Goal: Task Accomplishment & Management: Manage account settings

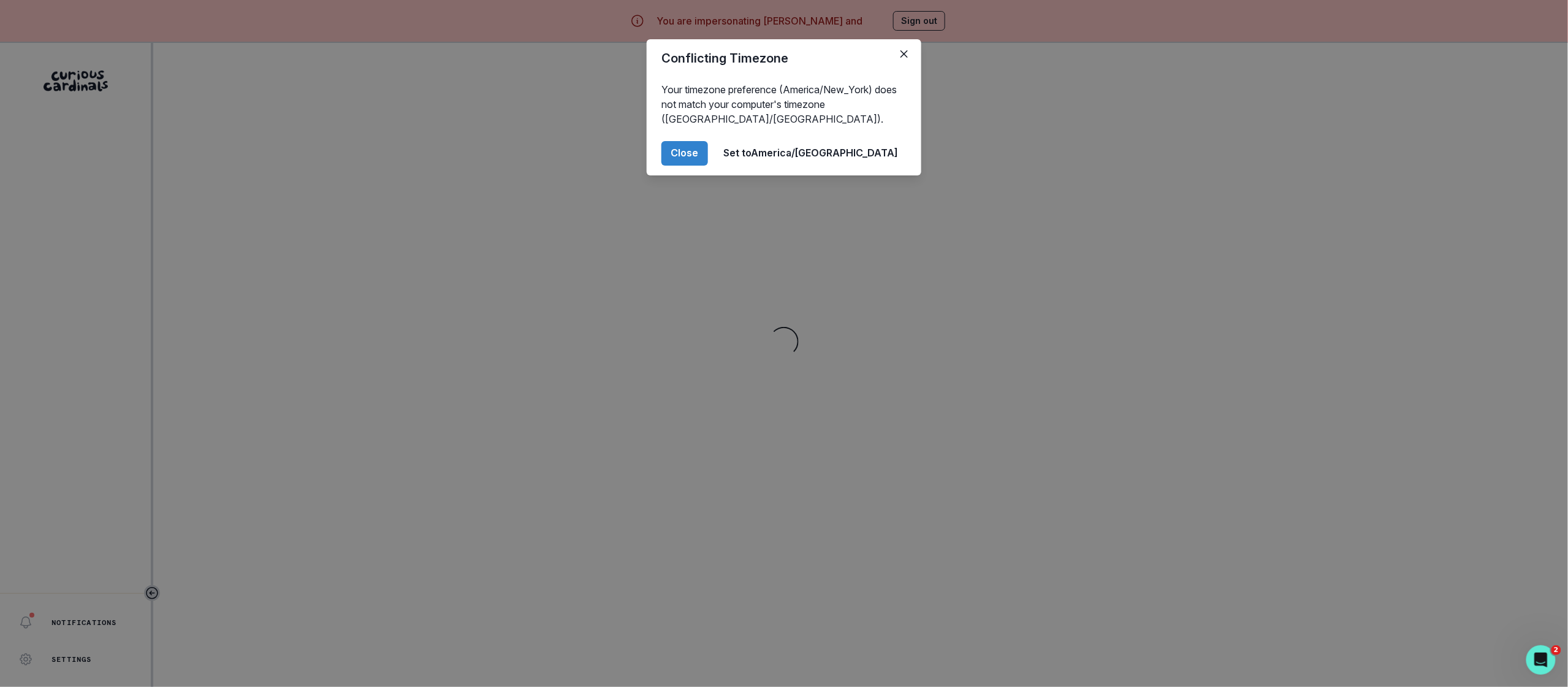
click at [318, 399] on div "Conflicting Timezone Your timezone preference (America/New_York) does not match…" at bounding box center [784, 344] width 1568 height 687
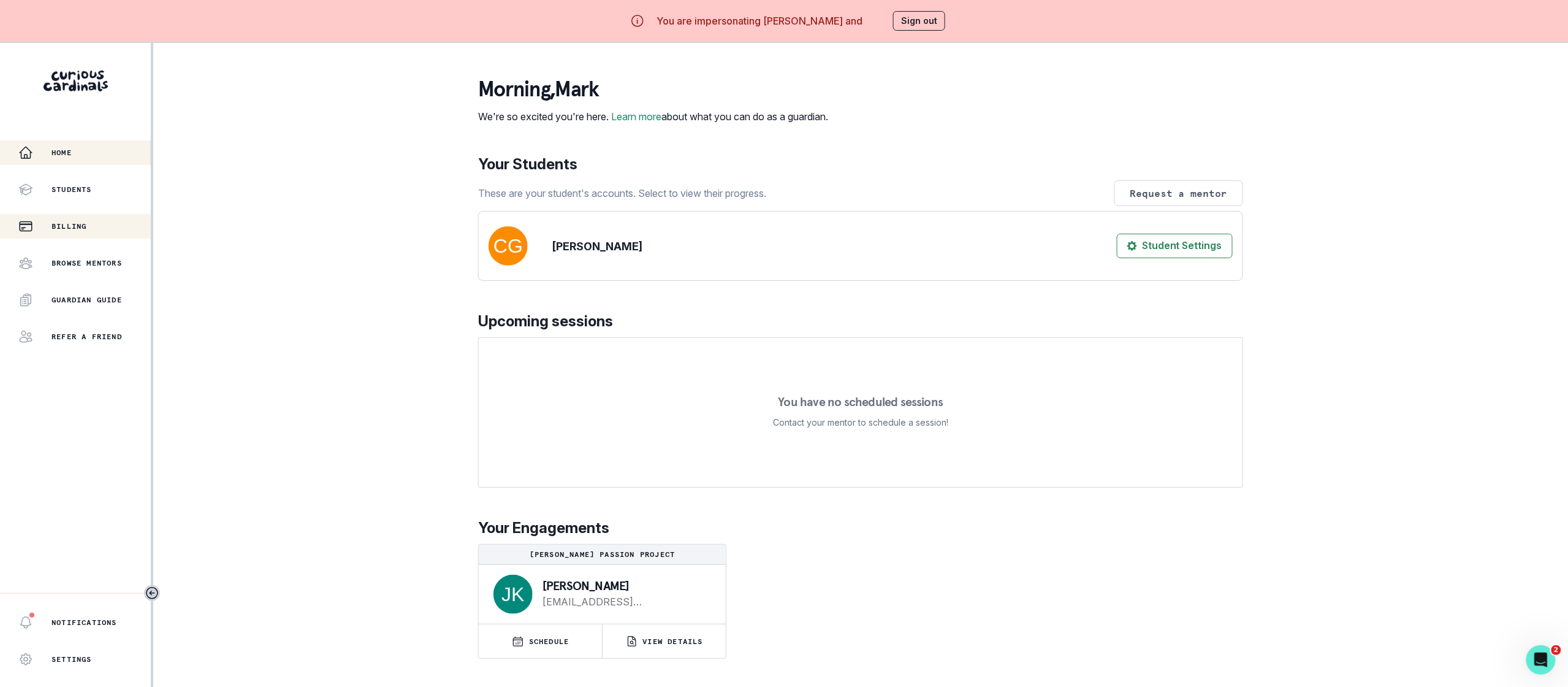
click at [72, 225] on p "Billing" at bounding box center [69, 226] width 35 height 10
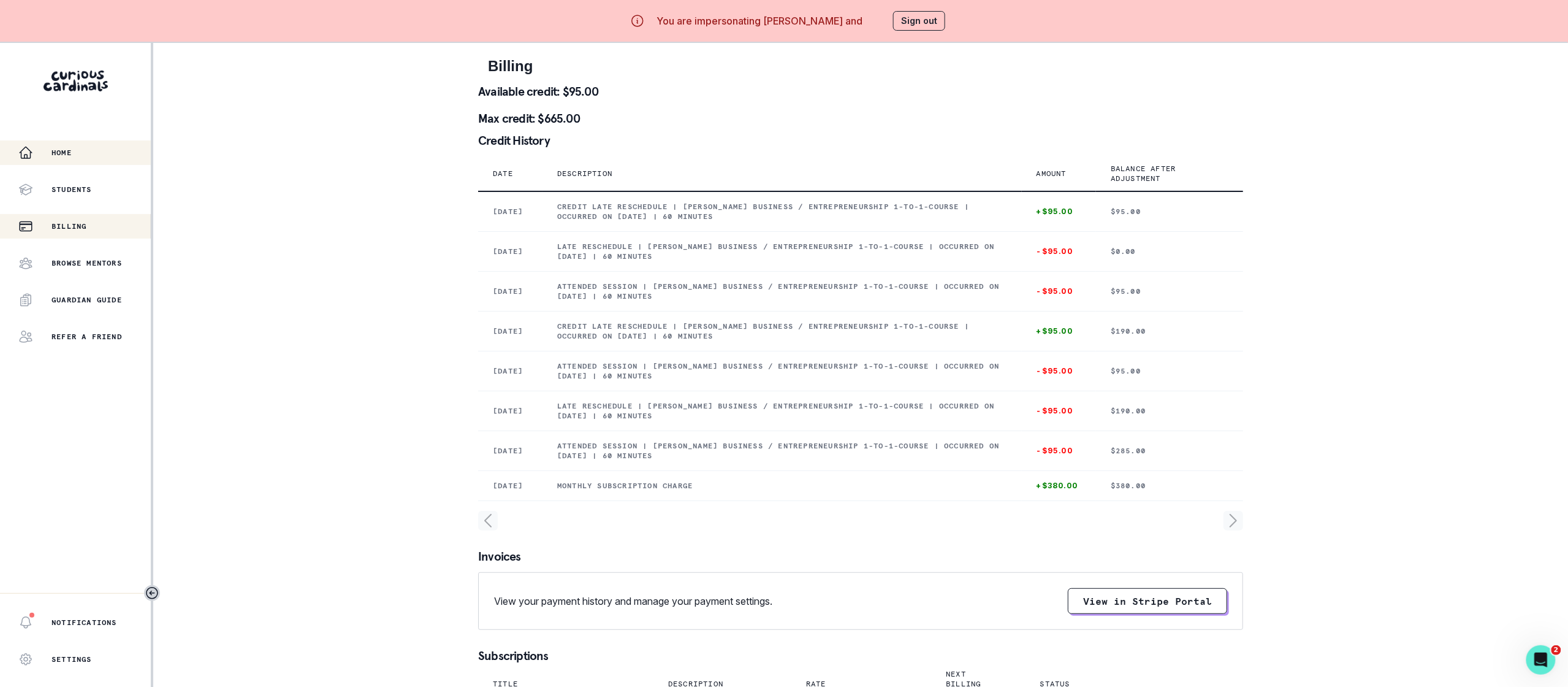
click at [67, 156] on p "Home" at bounding box center [61, 152] width 20 height 10
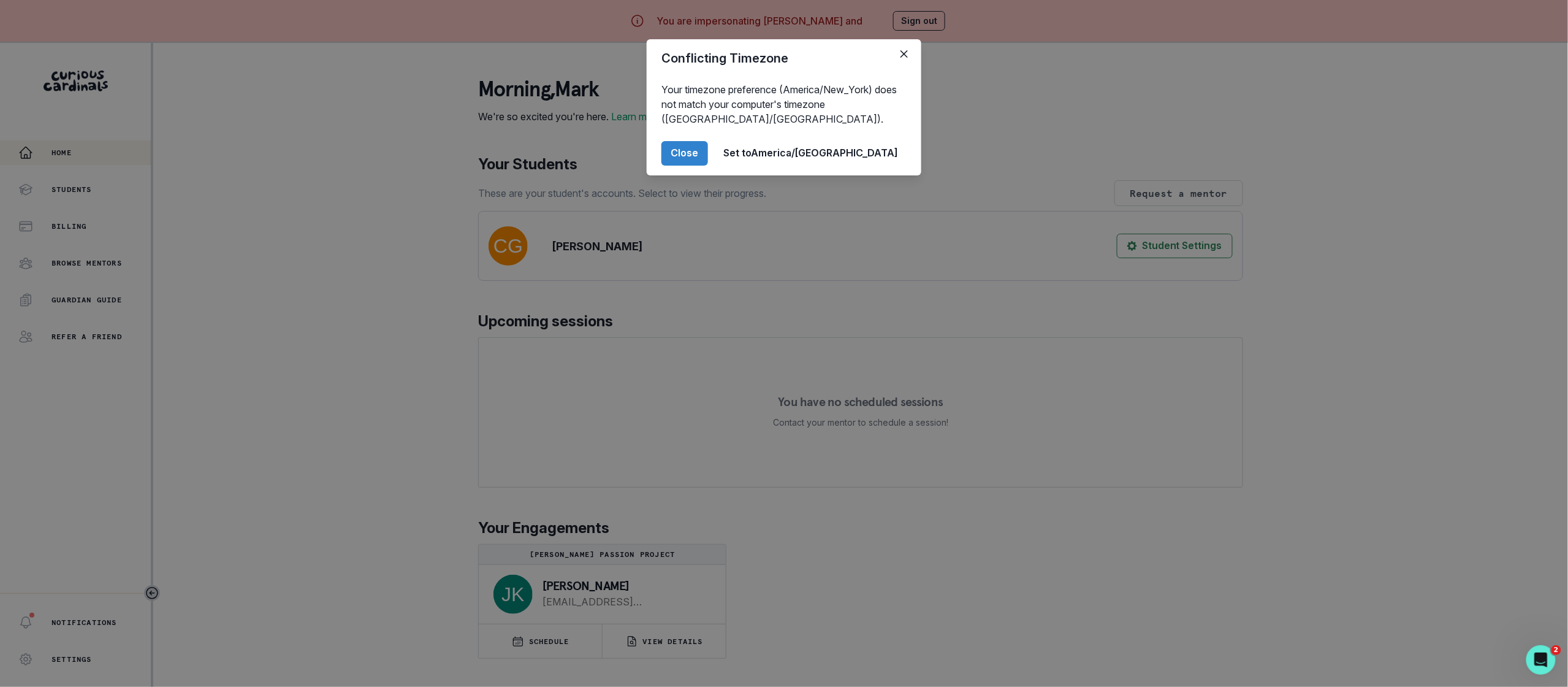
click at [889, 31] on div "Conflicting Timezone Your timezone preference (America/New_York) does not match…" at bounding box center [784, 344] width 1568 height 687
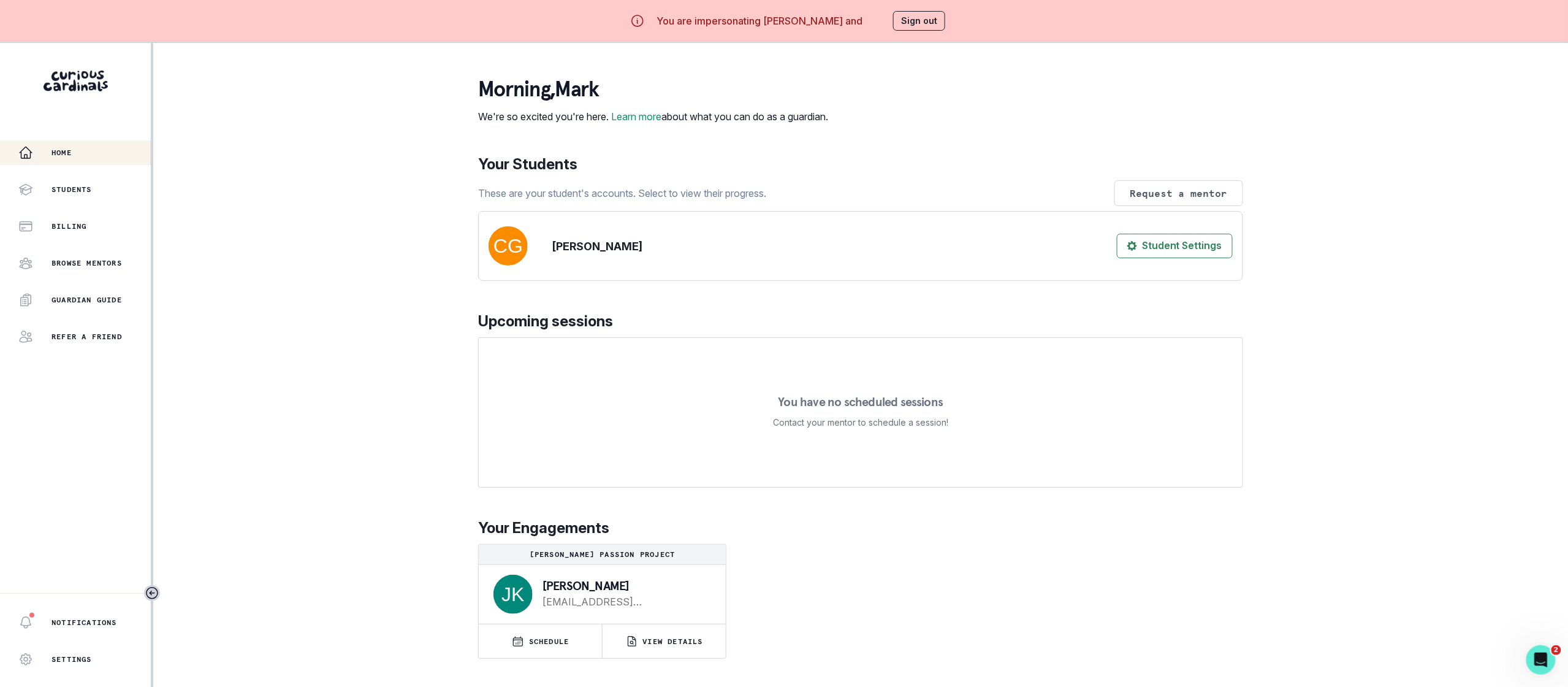
click at [913, 19] on button "Sign out" at bounding box center [919, 21] width 52 height 20
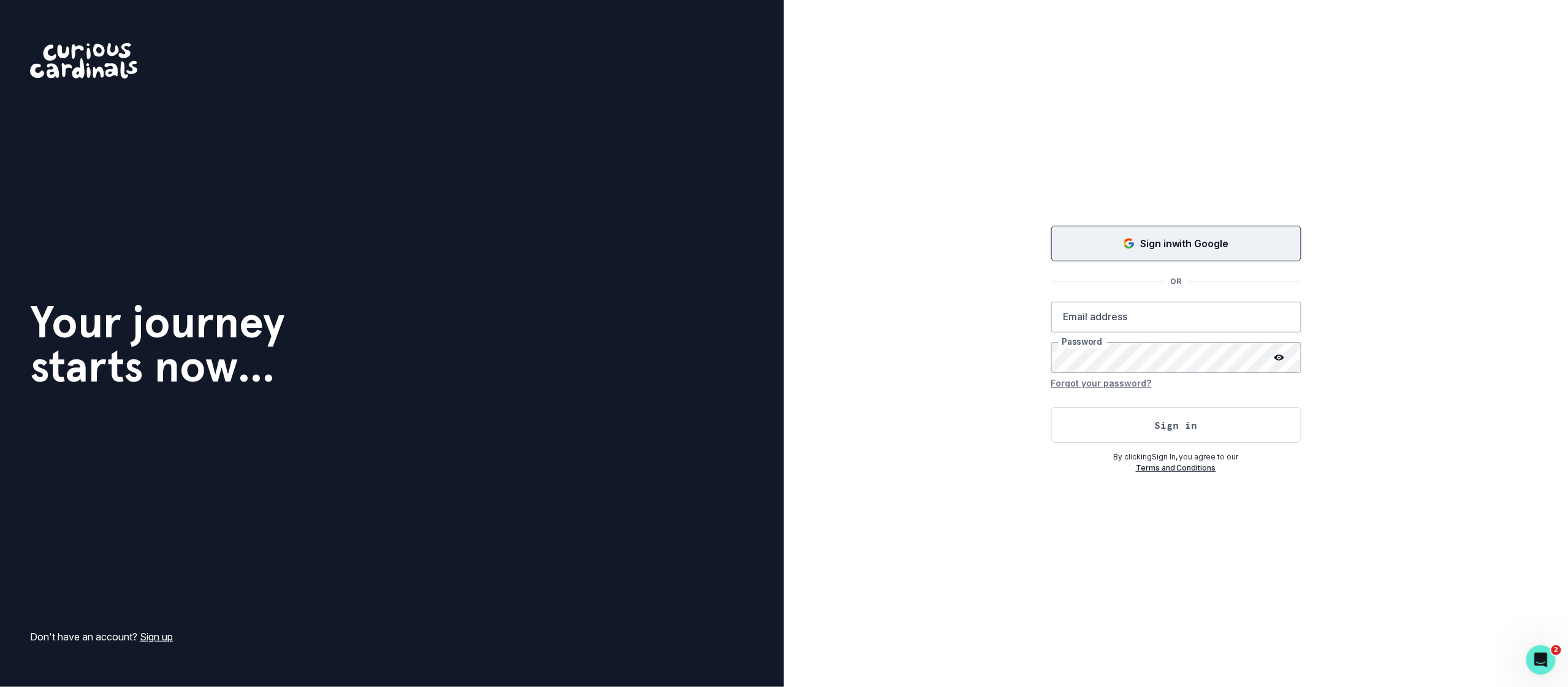
click at [1163, 250] on p "Sign in with Google" at bounding box center [1185, 243] width 89 height 14
